Goal: Find specific page/section: Find specific page/section

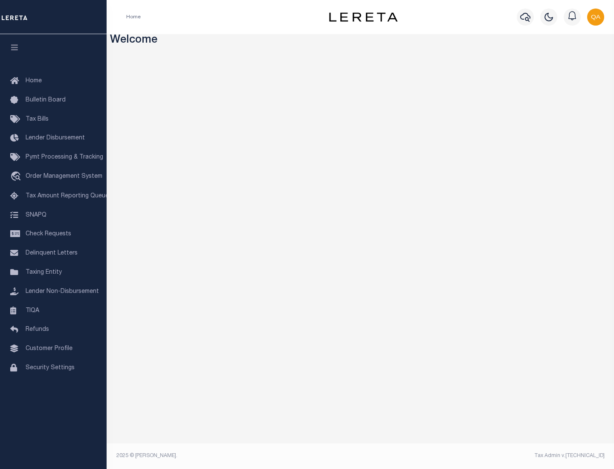
click at [53, 311] on link "TIQA" at bounding box center [53, 311] width 107 height 19
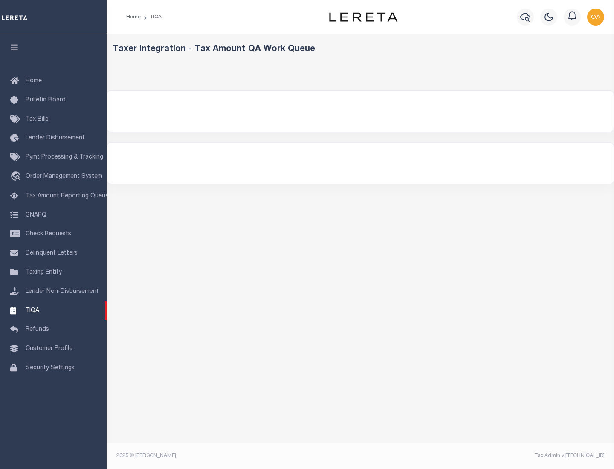
select select "200"
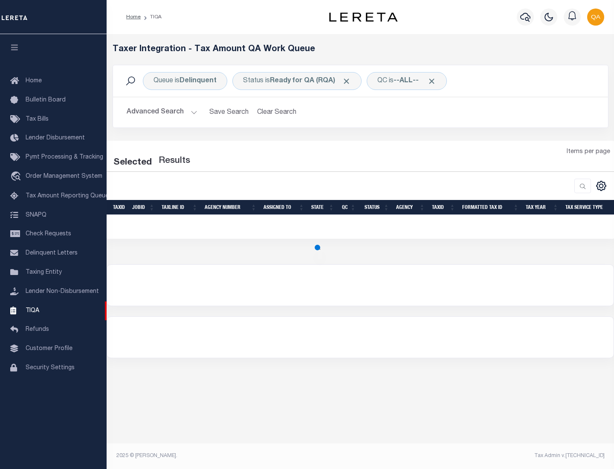
select select "200"
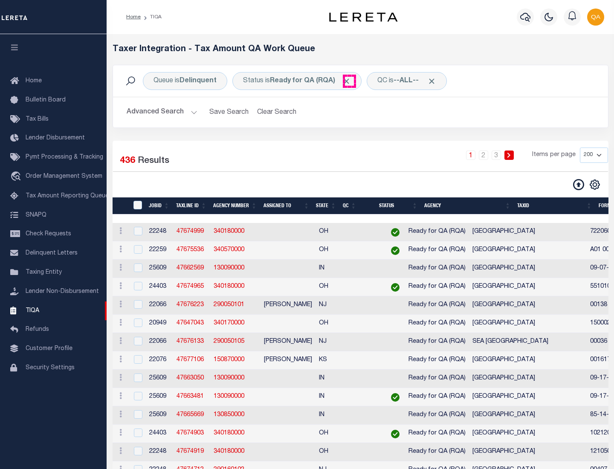
click at [349, 81] on span "Click to Remove" at bounding box center [346, 81] width 9 height 9
